Goal: Transaction & Acquisition: Subscribe to service/newsletter

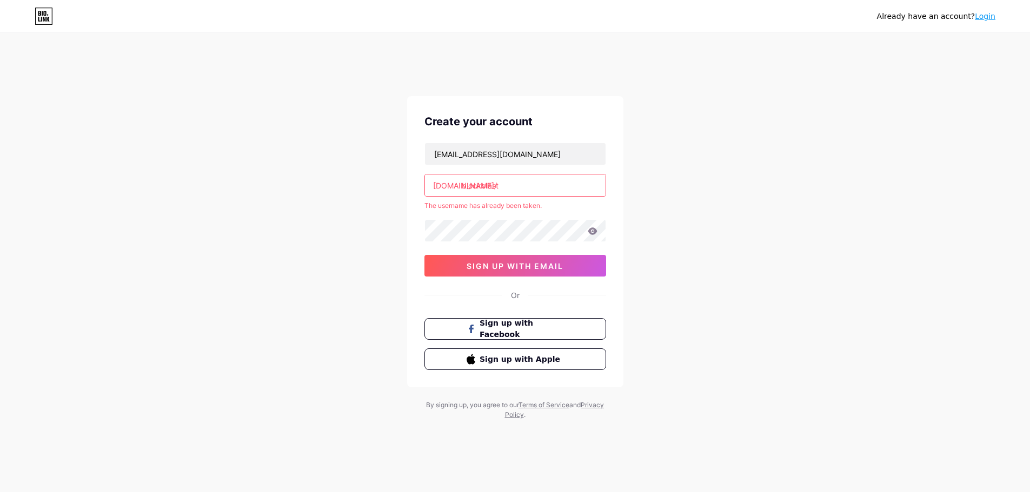
drag, startPoint x: 526, startPoint y: 157, endPoint x: 357, endPoint y: 171, distance: 169.7
click at [357, 171] on div "Already have an account? Login Create your account [EMAIL_ADDRESS][DOMAIN_NAME]…" at bounding box center [515, 241] width 1030 height 428
click at [523, 175] on input "blockblast" at bounding box center [515, 186] width 181 height 22
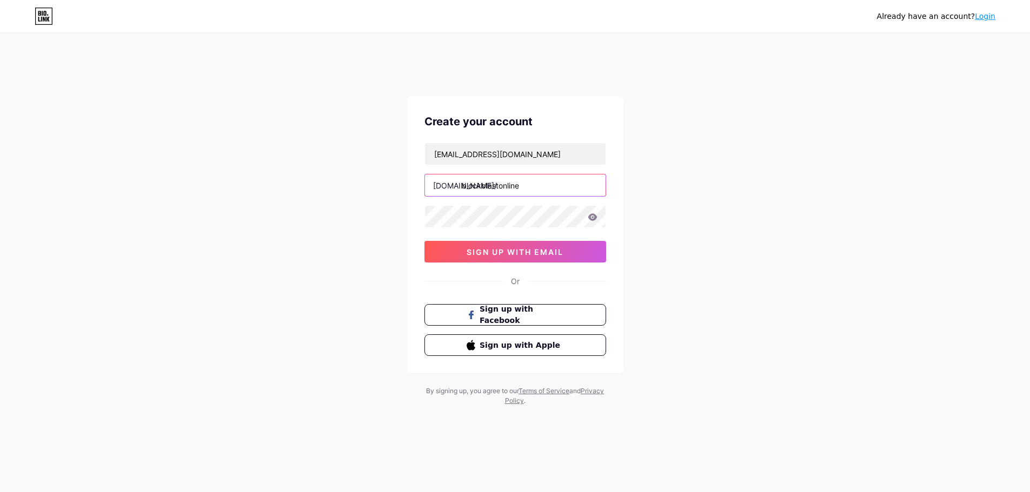
type input "blockblastonline"
click at [510, 173] on div "[EMAIL_ADDRESS][DOMAIN_NAME] [DOMAIN_NAME]/ blockblastonline 03AFcWeA6X-nbMOpuv…" at bounding box center [515, 203] width 182 height 120
drag, startPoint x: 355, startPoint y: 216, endPoint x: 373, endPoint y: 202, distance: 22.7
click at [357, 214] on div "Already have an account? Login Create your account [EMAIL_ADDRESS][DOMAIN_NAME]…" at bounding box center [515, 233] width 1030 height 413
click at [465, 241] on button "sign up with email" at bounding box center [515, 252] width 182 height 22
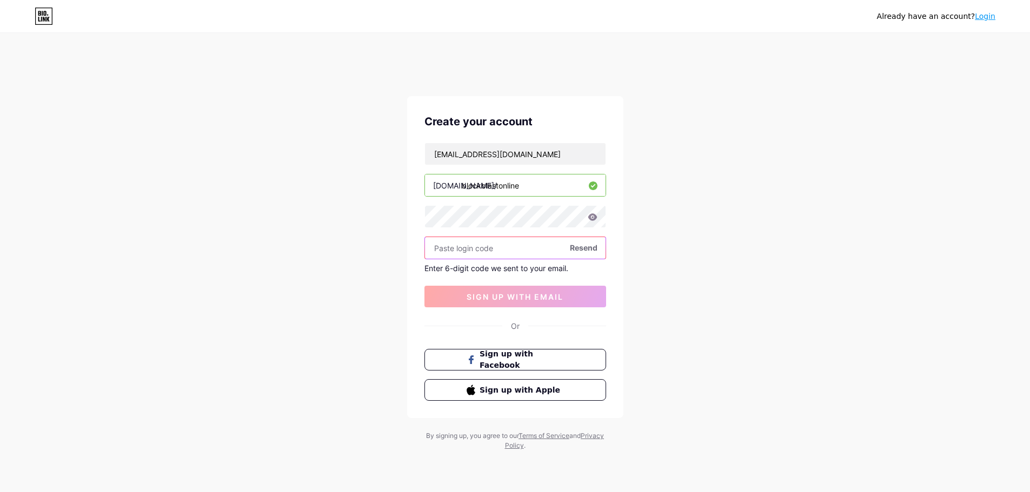
paste input "126085"
type input "126085"
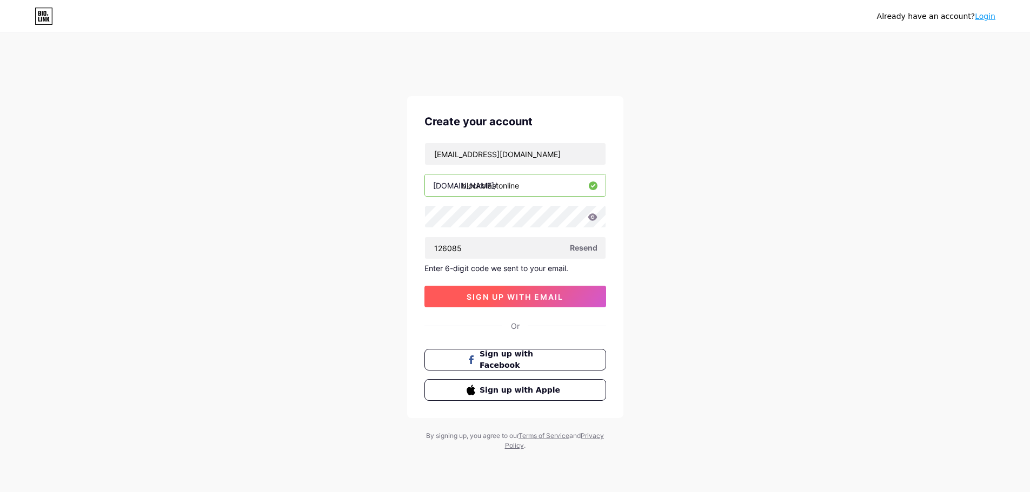
click at [483, 292] on span "sign up with email" at bounding box center [514, 296] width 97 height 9
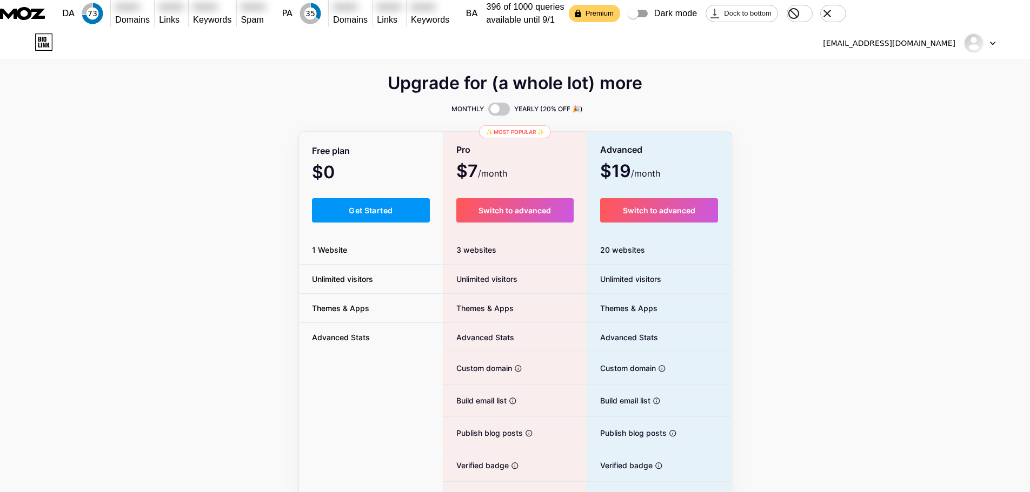
click at [375, 206] on span "Get Started" at bounding box center [371, 210] width 44 height 9
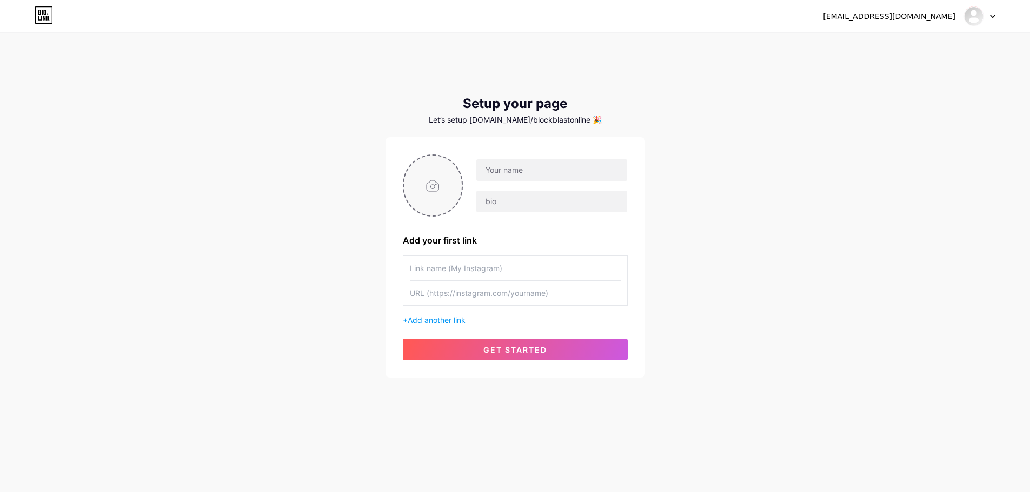
click at [447, 156] on input "file" at bounding box center [433, 186] width 58 height 60
type input "C:\fakepath\bl 3.jpg"
drag, startPoint x: 263, startPoint y: 255, endPoint x: 268, endPoint y: 250, distance: 6.5
click at [264, 252] on div "[EMAIL_ADDRESS][DOMAIN_NAME] Dashboard Logout Setup your page Let’s setup [DOMA…" at bounding box center [515, 219] width 1030 height 385
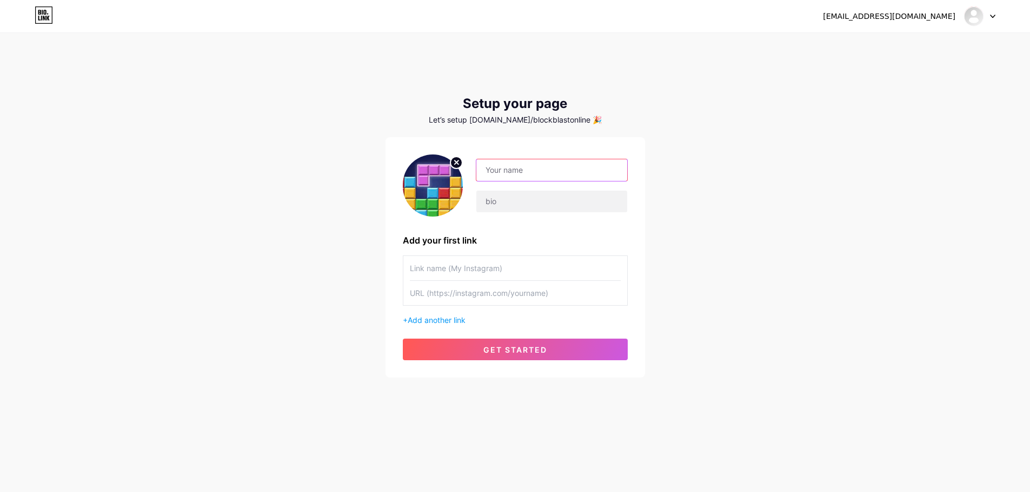
click at [535, 159] on input "text" at bounding box center [551, 170] width 150 height 22
paste input "Block Blast"
type input "Block Blast"
click at [509, 190] on div at bounding box center [551, 201] width 151 height 23
click at [502, 191] on input "text" at bounding box center [551, 202] width 150 height 22
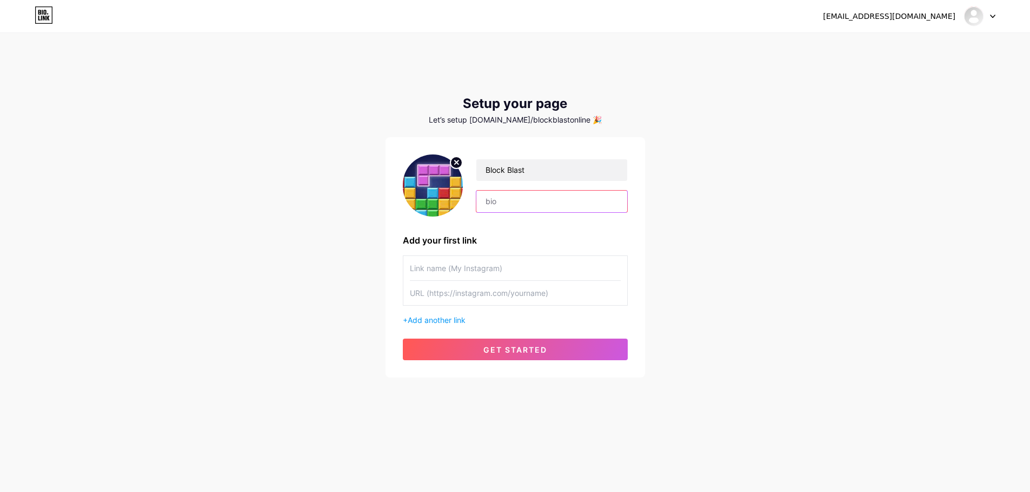
paste input "Are you ready to challenge your brain, kill some time, and have a blast all at …"
type input "Are you ready to challenge your brain, kill some time, and have a blast all at …"
click at [270, 259] on div "[EMAIL_ADDRESS][DOMAIN_NAME] Dashboard Logout Setup your page Let’s setup [DOMA…" at bounding box center [515, 219] width 1030 height 385
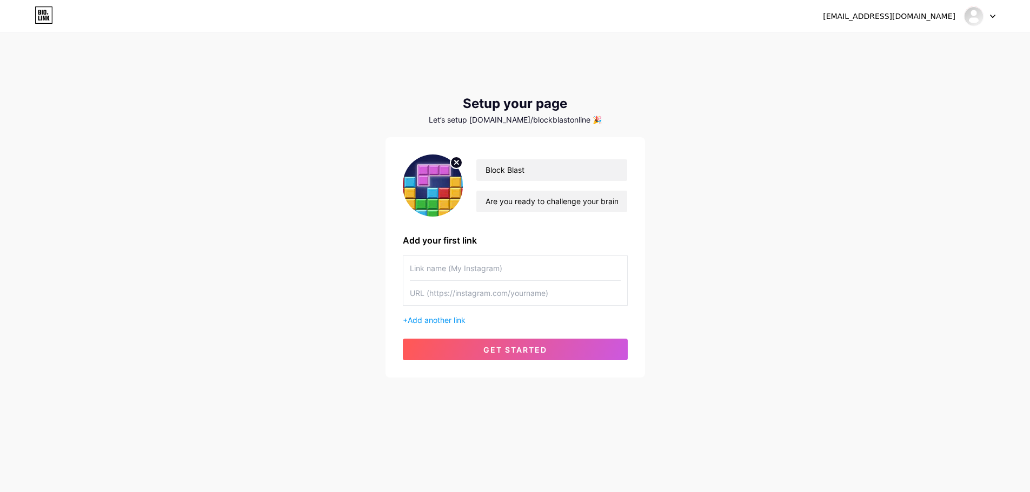
click at [433, 256] on input "text" at bounding box center [515, 268] width 211 height 24
click at [456, 256] on input "Block Blast" at bounding box center [515, 268] width 211 height 24
type input "Block Blast"
click at [459, 281] on input "text" at bounding box center [515, 293] width 211 height 24
click at [434, 281] on input "text" at bounding box center [515, 293] width 211 height 24
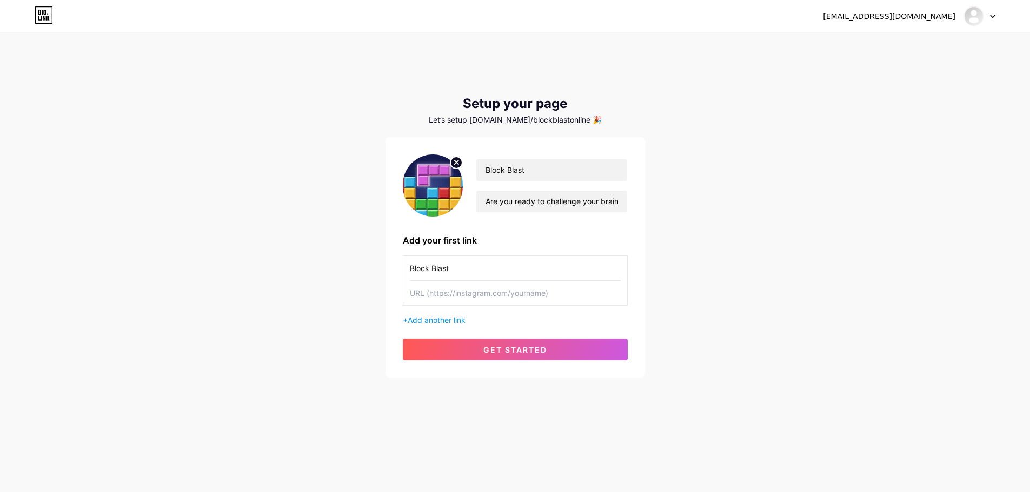
paste input "[URL][DOMAIN_NAME]"
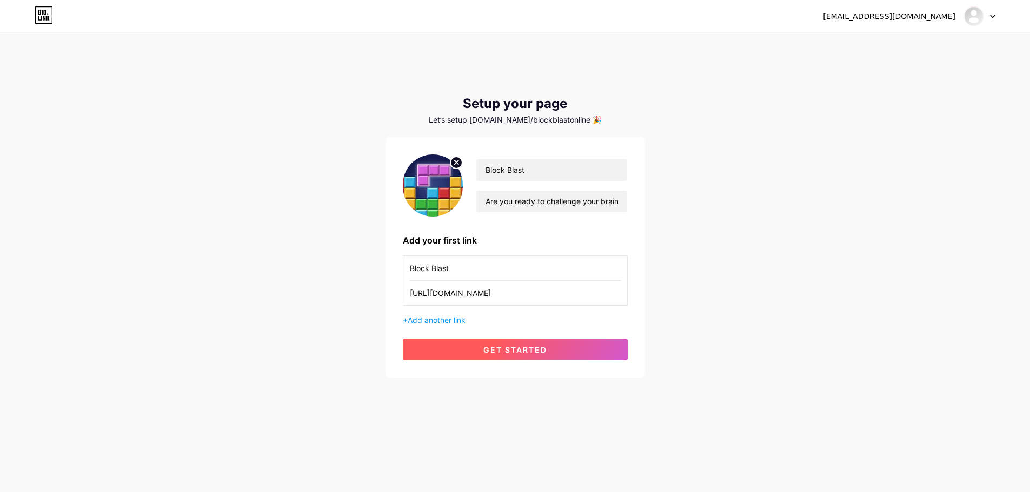
type input "[URL][DOMAIN_NAME]"
click at [469, 339] on button "get started" at bounding box center [515, 350] width 225 height 22
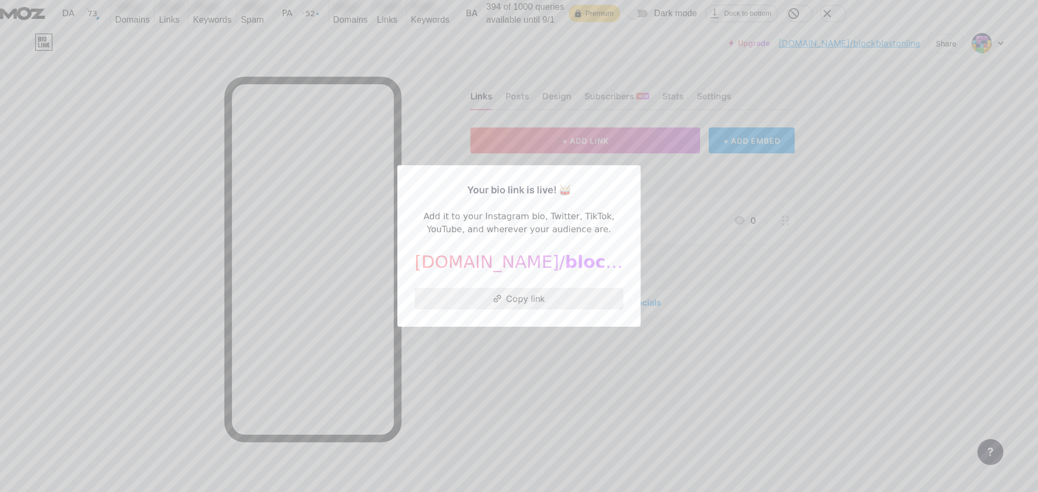
click at [506, 296] on button "Copy link" at bounding box center [519, 299] width 209 height 22
